Goal: Navigation & Orientation: Find specific page/section

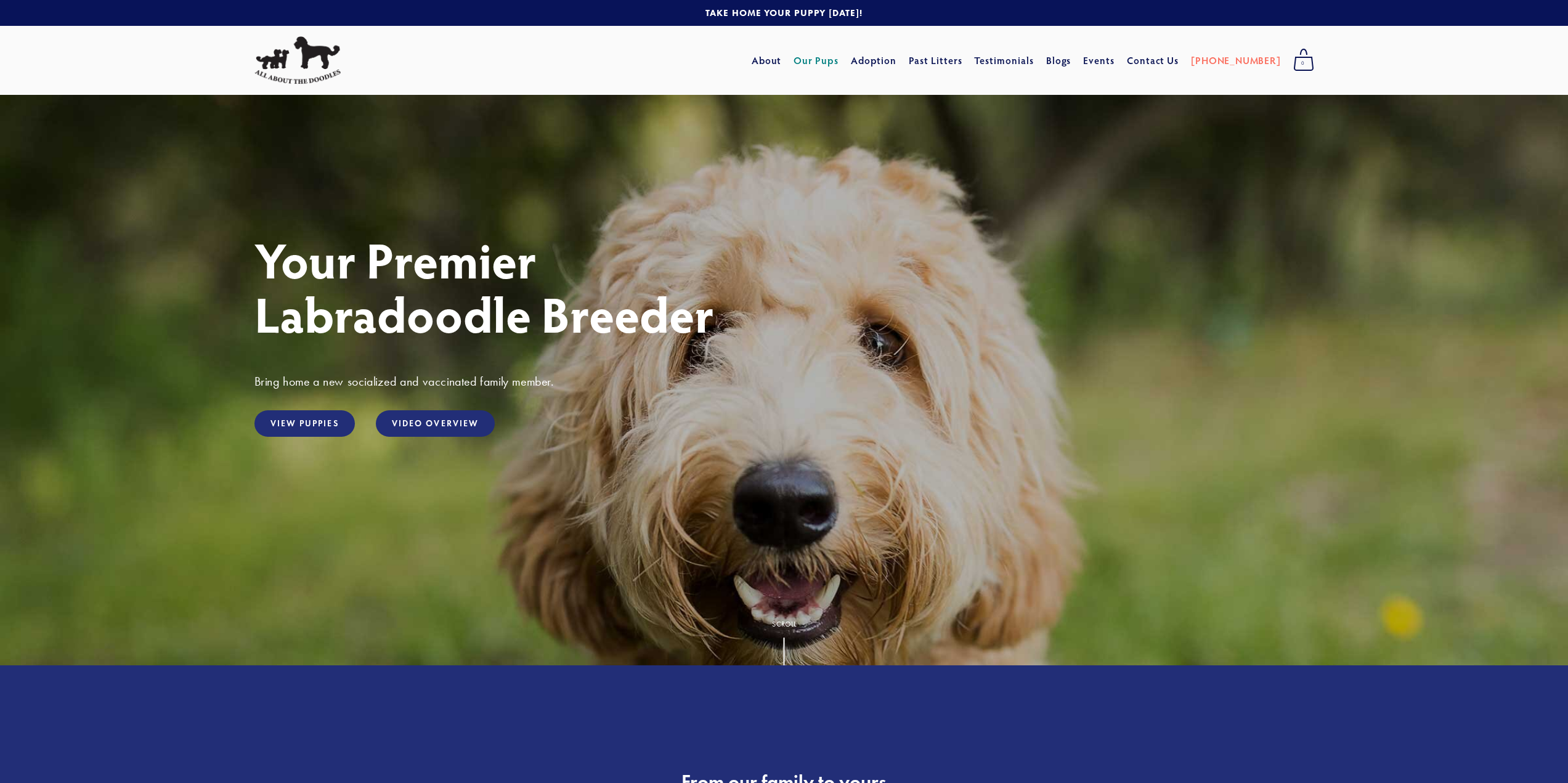
click at [828, 65] on link "Our Pups" at bounding box center [815, 61] width 45 height 22
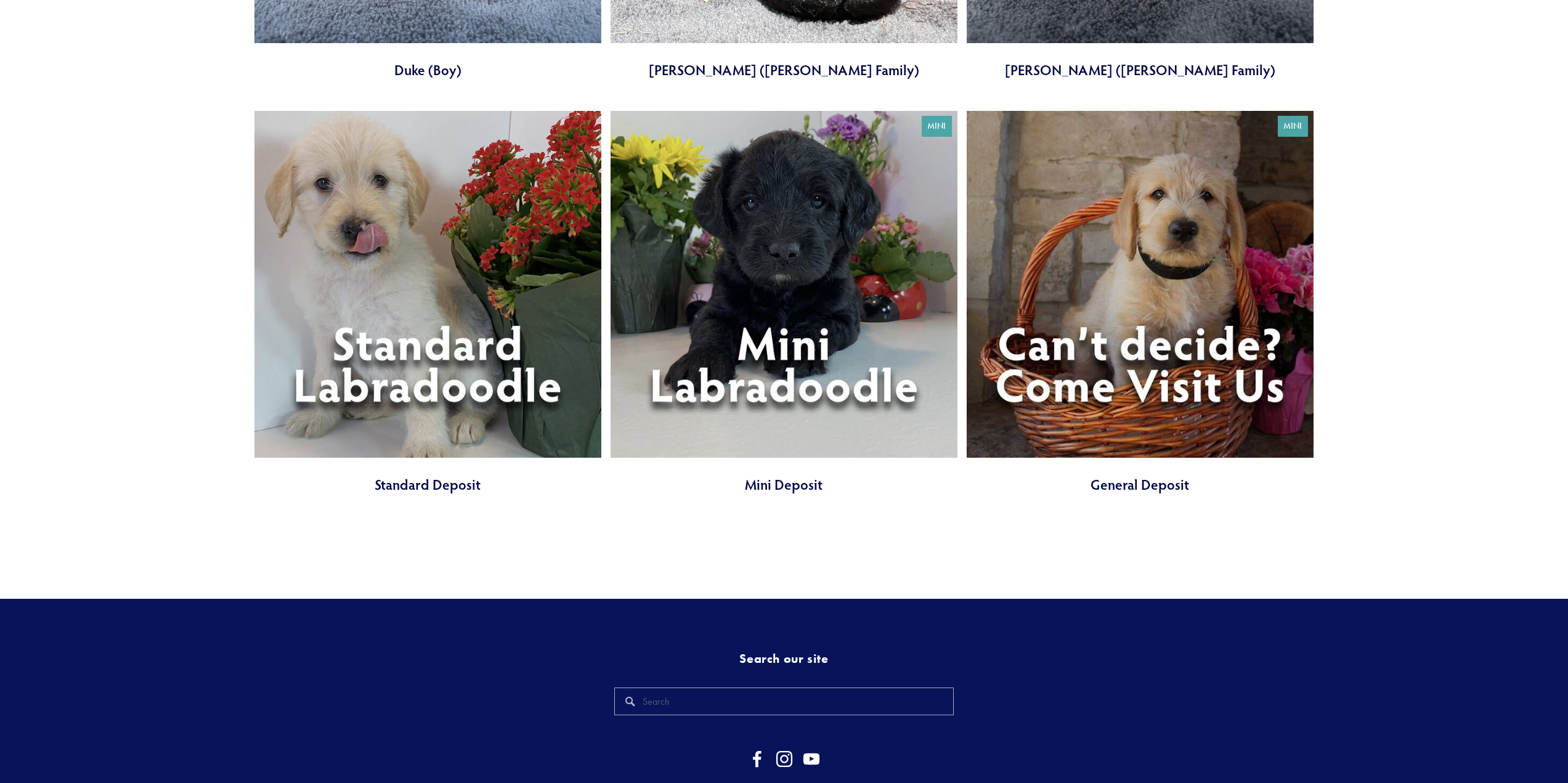
scroll to position [4868, 0]
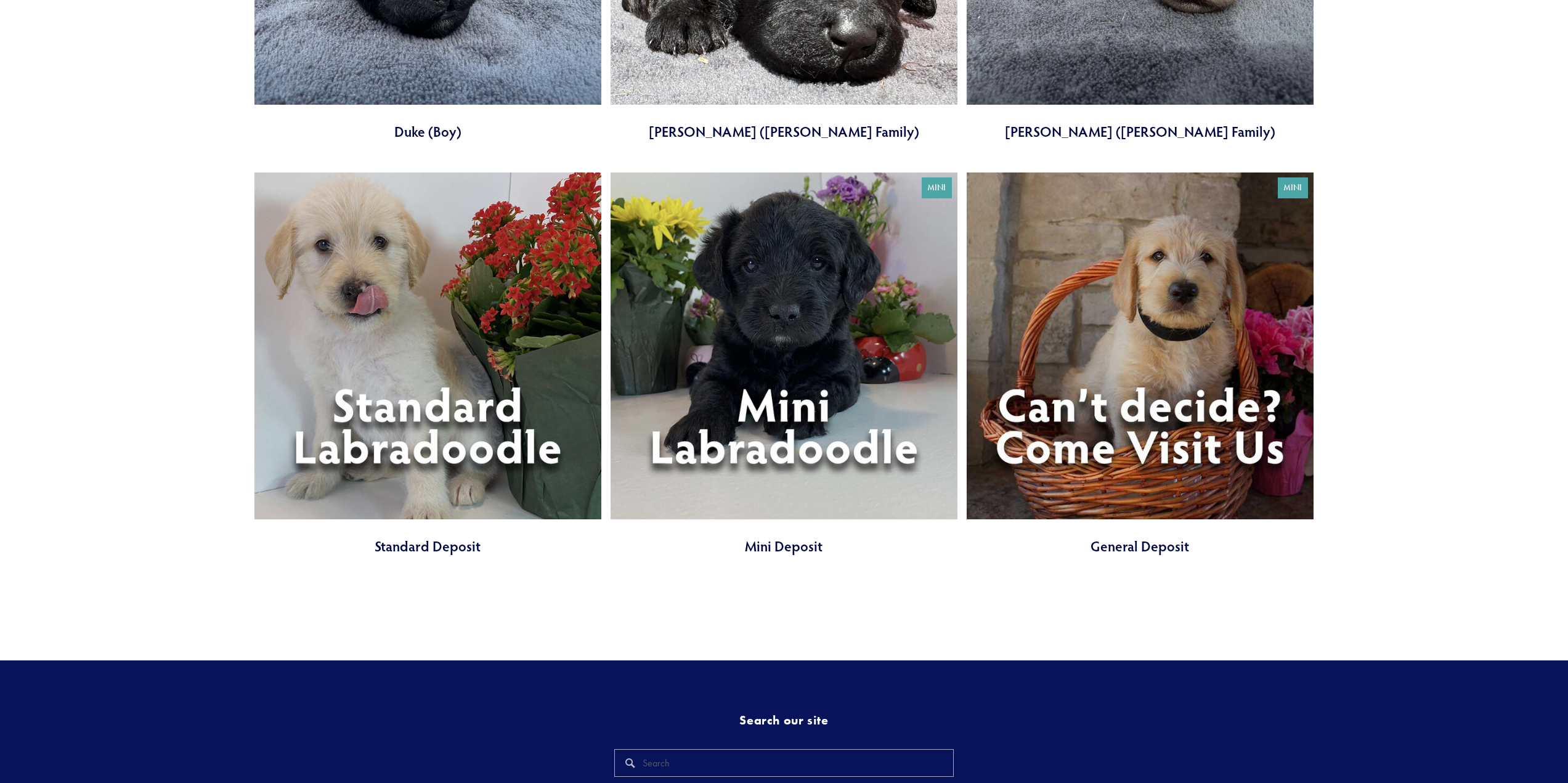
click at [795, 400] on link at bounding box center [784, 364] width 347 height 384
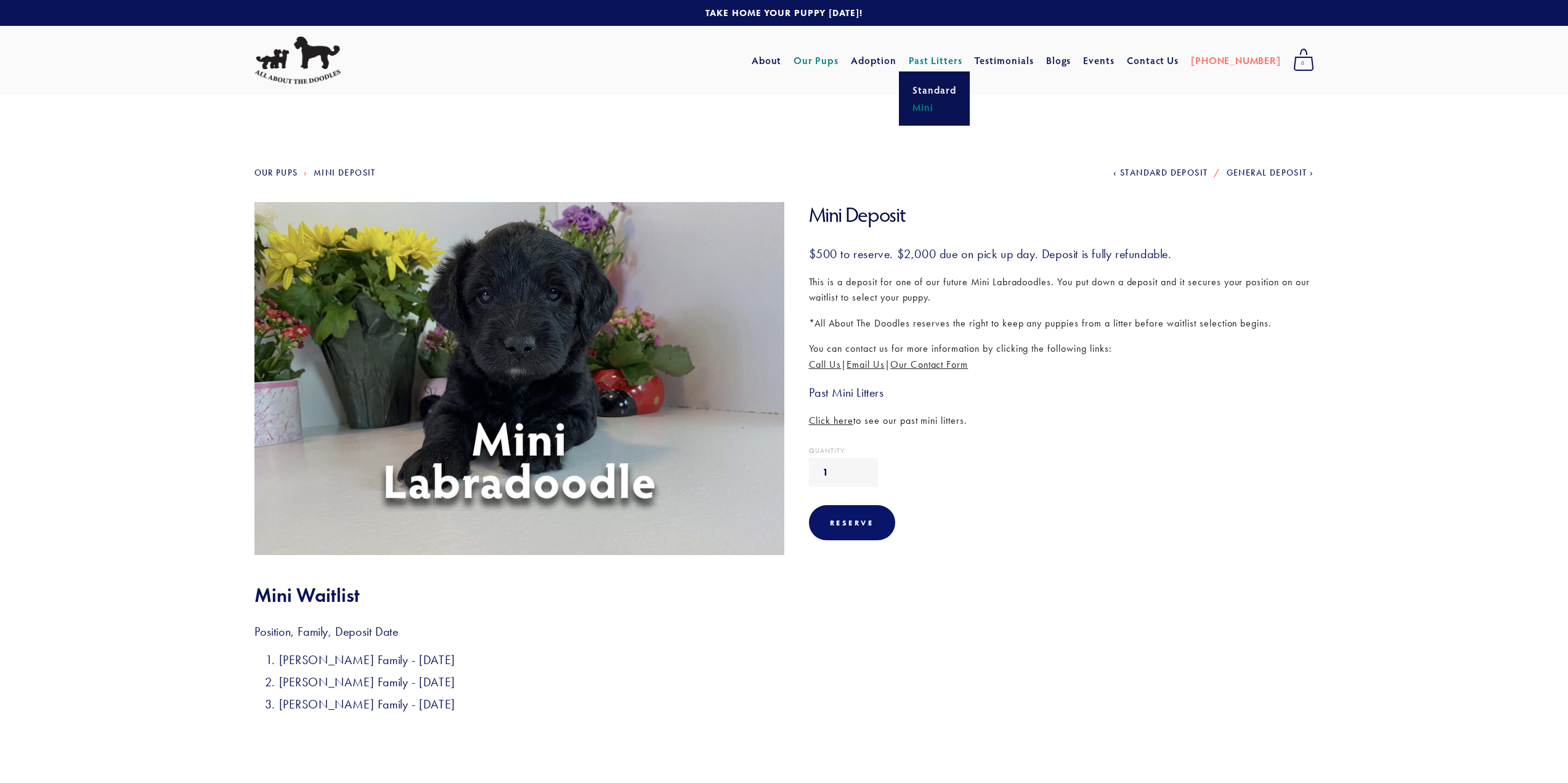
click at [952, 102] on link "Mini" at bounding box center [935, 107] width 51 height 17
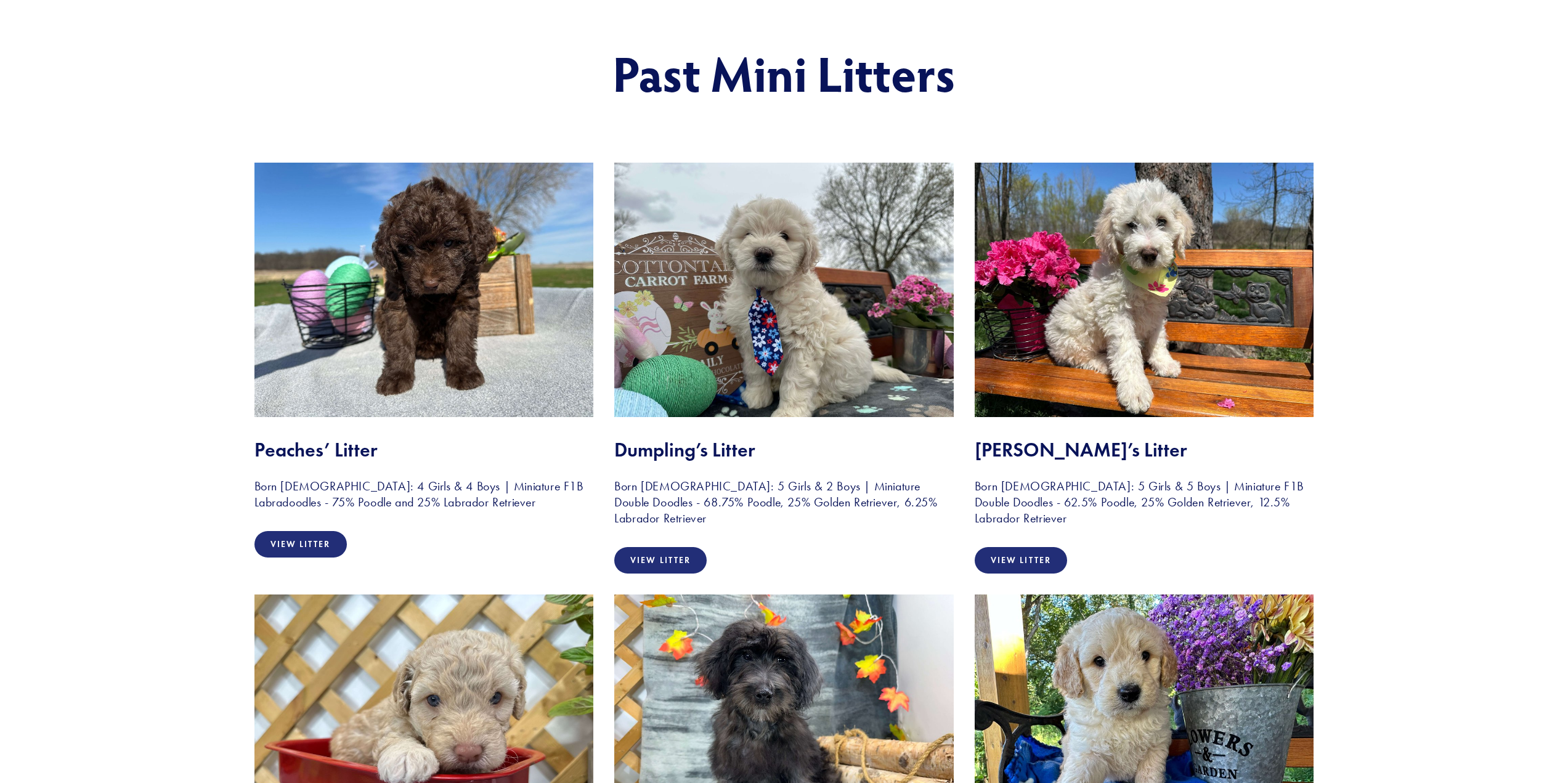
scroll to position [185, 0]
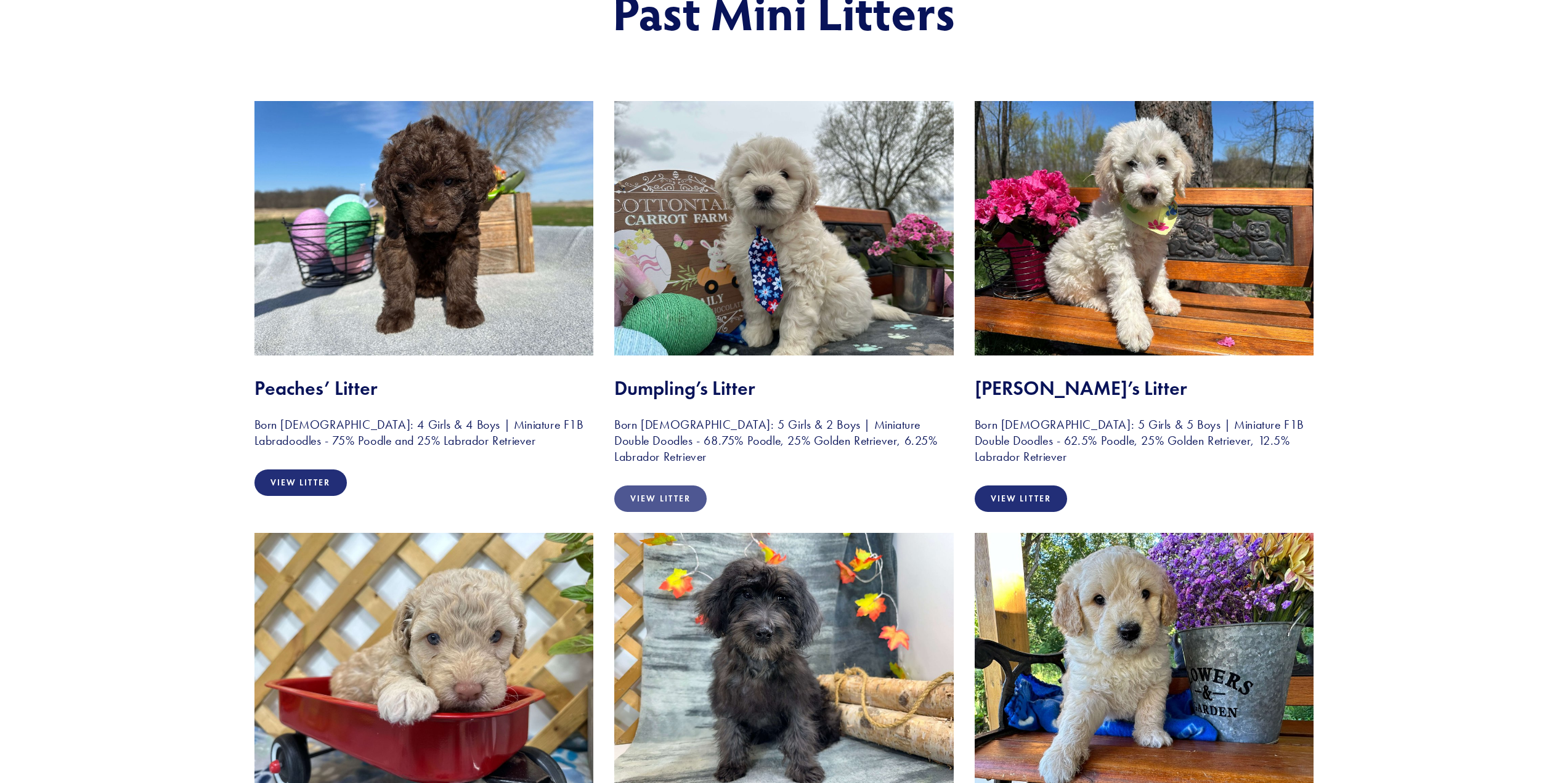
click at [642, 496] on link "View Litter" at bounding box center [660, 498] width 92 height 26
